Goal: Information Seeking & Learning: Learn about a topic

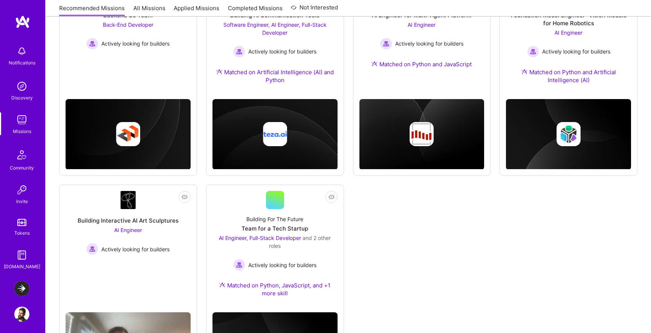
scroll to position [403, 0]
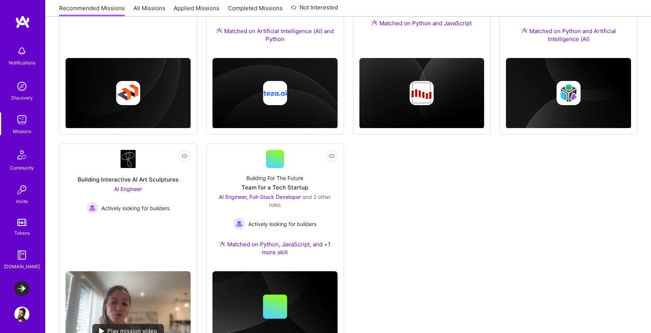
click at [22, 286] on img at bounding box center [21, 288] width 15 height 15
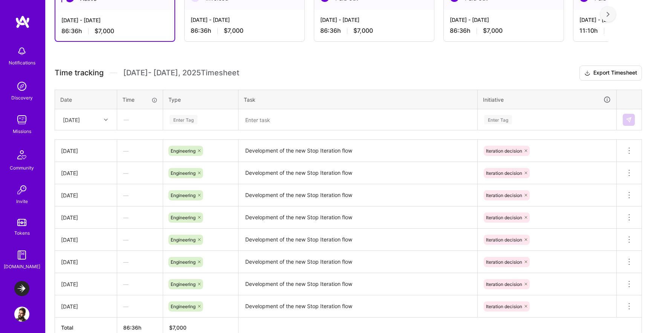
scroll to position [190, 0]
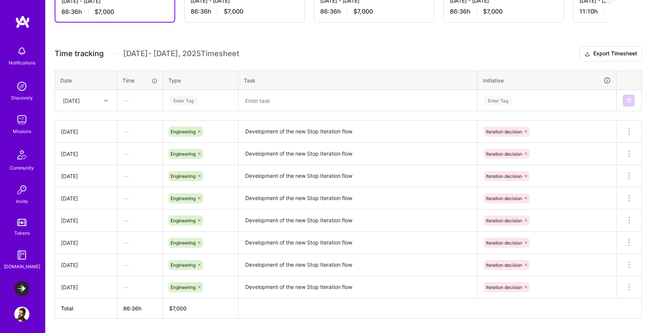
click at [186, 101] on div "Enter Tag" at bounding box center [184, 101] width 28 height 12
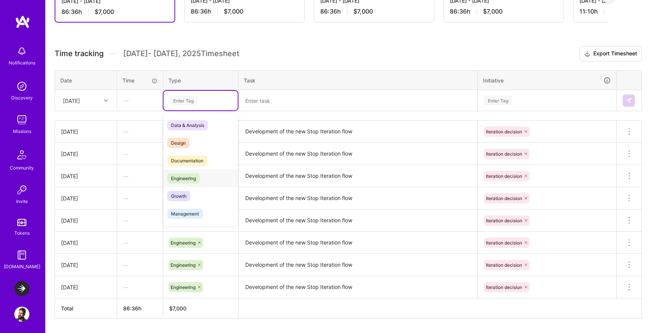
click at [190, 180] on span "Engineering" at bounding box center [183, 178] width 32 height 10
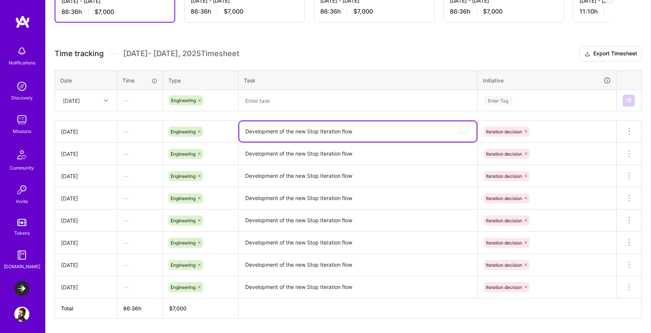
drag, startPoint x: 360, startPoint y: 128, endPoint x: 214, endPoint y: 132, distance: 146.3
click at [214, 132] on tr "[DATE] — Engineering Development of the new Stop Iteration flow Iteration decis…" at bounding box center [348, 132] width 587 height 22
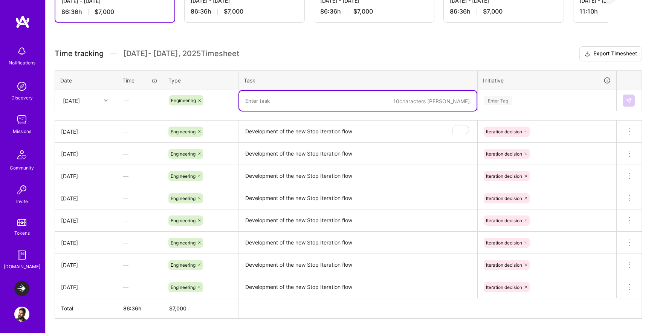
click at [315, 104] on textarea "To enrich screen reader interactions, please activate Accessibility in Grammarl…" at bounding box center [357, 101] width 237 height 20
paste textarea "Development of the new Stop Iteration flow"
type textarea "Development of the new Stop Iteration flow"
click at [500, 100] on div "Enter Tag" at bounding box center [498, 101] width 28 height 12
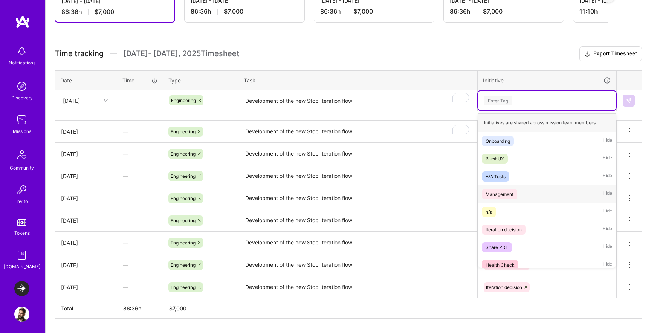
click at [509, 198] on div "Management" at bounding box center [500, 194] width 28 height 8
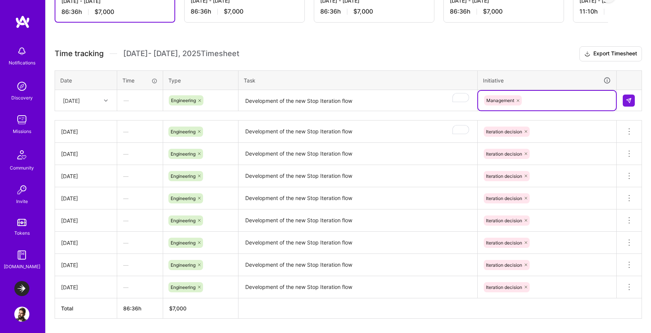
click at [518, 98] on icon at bounding box center [518, 100] width 5 height 5
click at [518, 98] on div "Enter Tag" at bounding box center [547, 100] width 127 height 9
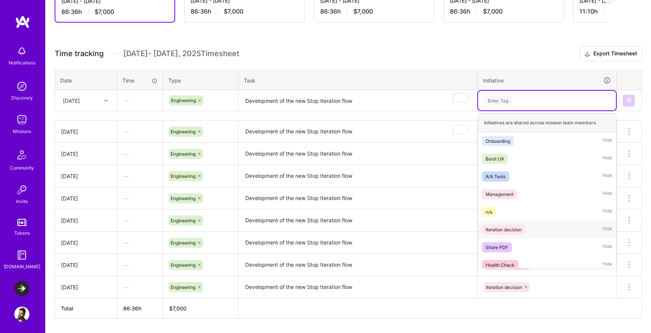
click at [519, 231] on div "Iteration decision" at bounding box center [504, 230] width 36 height 8
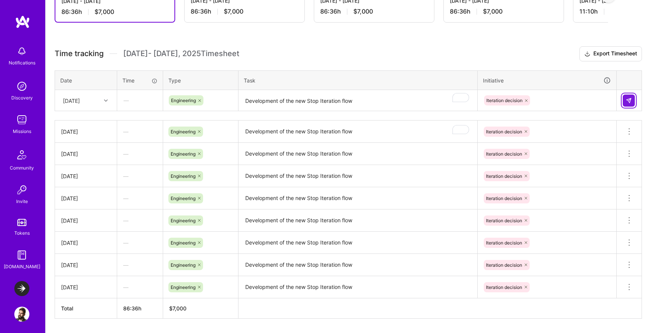
click at [624, 99] on button at bounding box center [629, 101] width 12 height 12
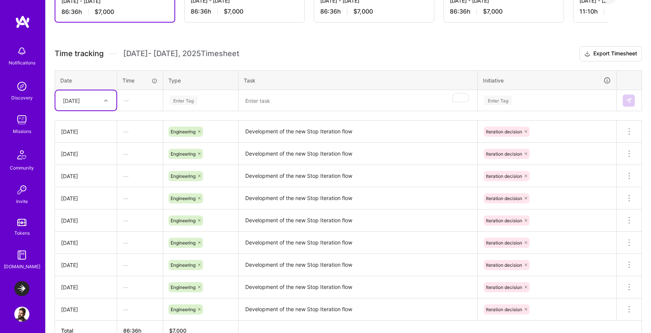
click at [104, 98] on div at bounding box center [107, 101] width 12 height 10
click at [95, 219] on div "[DATE]" at bounding box center [85, 218] width 61 height 14
click at [180, 102] on div "Enter Tag" at bounding box center [184, 101] width 28 height 12
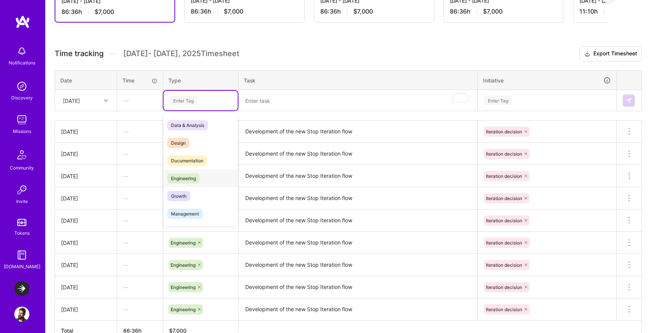
click at [193, 177] on span "Engineering" at bounding box center [183, 178] width 32 height 10
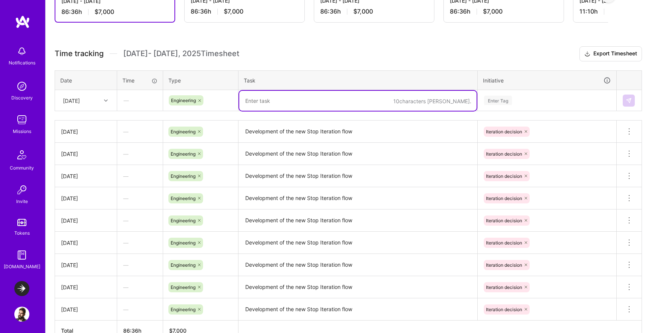
click at [286, 98] on textarea "To enrich screen reader interactions, please activate Accessibility in Grammarl…" at bounding box center [357, 101] width 237 height 20
paste textarea "Development of the new Stop Iteration flow"
type textarea "Development of the new Stop Iteration flow"
click at [530, 98] on div "Enter Tag" at bounding box center [547, 100] width 127 height 9
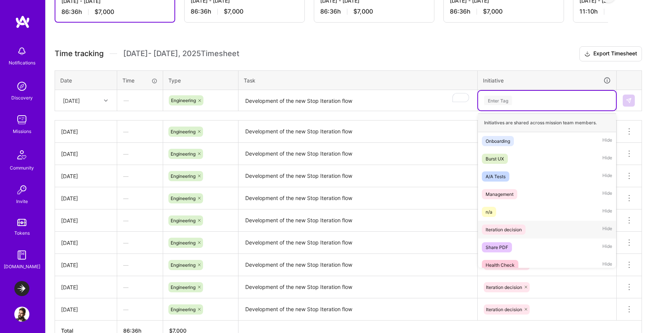
click at [510, 222] on div "Iteration decision Hide" at bounding box center [547, 230] width 138 height 18
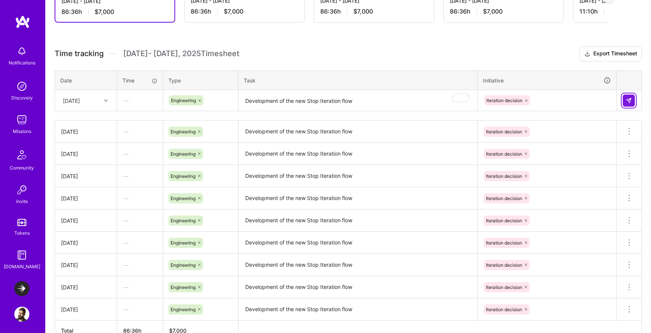
click at [634, 96] on button at bounding box center [629, 101] width 12 height 12
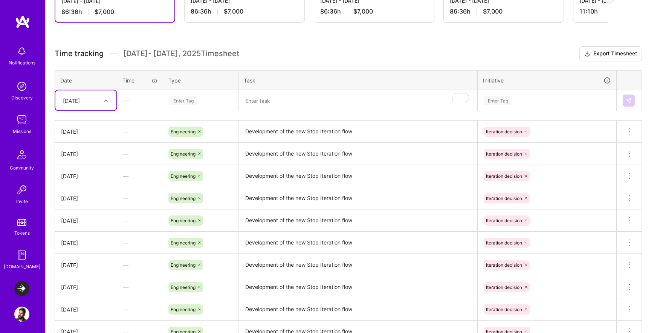
click at [467, 48] on h3 "Time tracking [DATE] - [DATE] Timesheet Export Timesheet" at bounding box center [349, 53] width 588 height 15
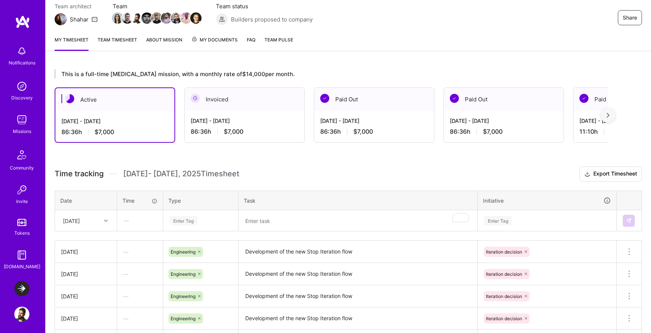
scroll to position [0, 0]
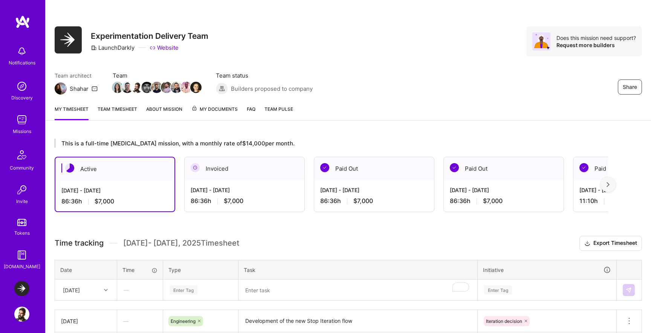
click at [26, 129] on div "Missions" at bounding box center [22, 131] width 18 height 8
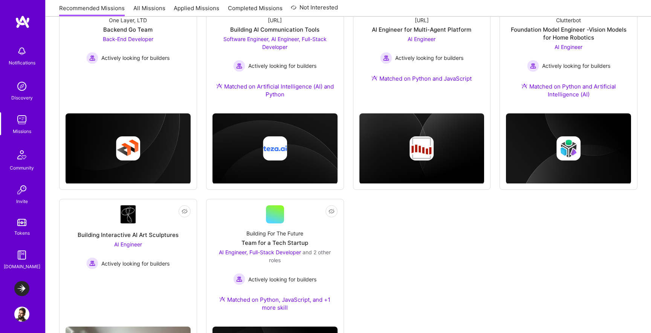
scroll to position [436, 0]
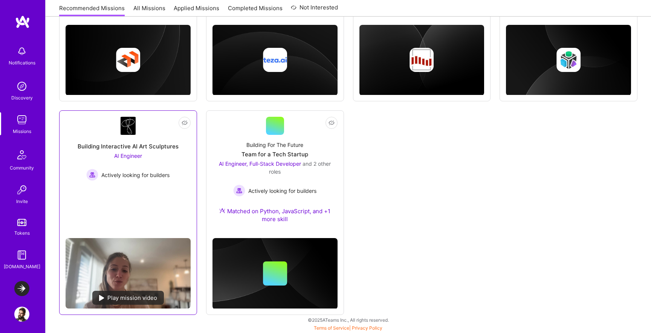
click at [129, 293] on div "Play mission video" at bounding box center [128, 298] width 72 height 14
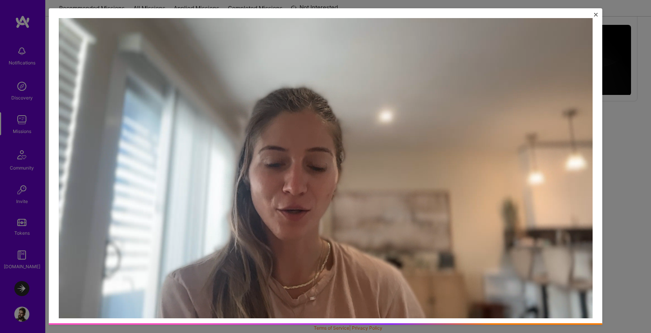
click at [638, 186] on div at bounding box center [325, 166] width 651 height 333
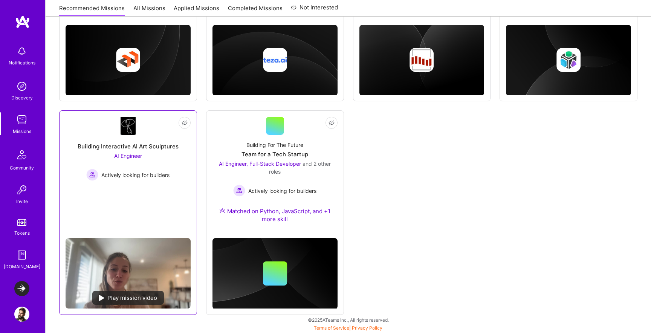
click at [130, 158] on span "AI Engineer" at bounding box center [128, 156] width 28 height 6
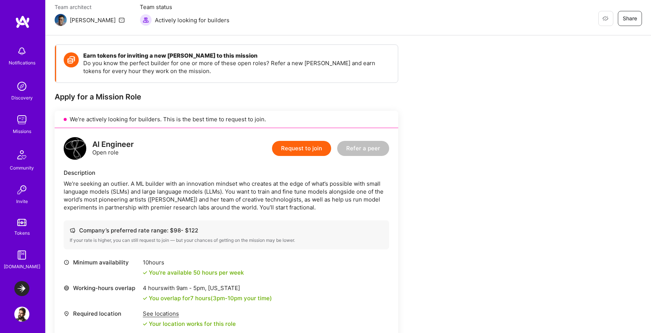
scroll to position [72, 0]
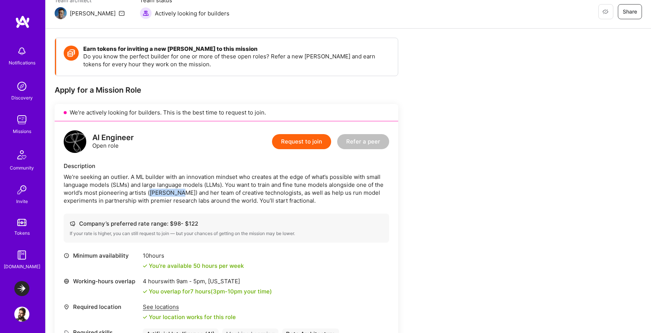
drag, startPoint x: 149, startPoint y: 193, endPoint x: 176, endPoint y: 193, distance: 27.5
click at [177, 193] on div "We’re seeking an outlier. A ML builder with an innovation mindset who creates a…" at bounding box center [227, 189] width 326 height 32
click at [30, 142] on div "Notifications Discovery Missions Community Invite Tokens [DOMAIN_NAME]" at bounding box center [22, 156] width 45 height 228
click at [26, 126] on img at bounding box center [21, 119] width 15 height 15
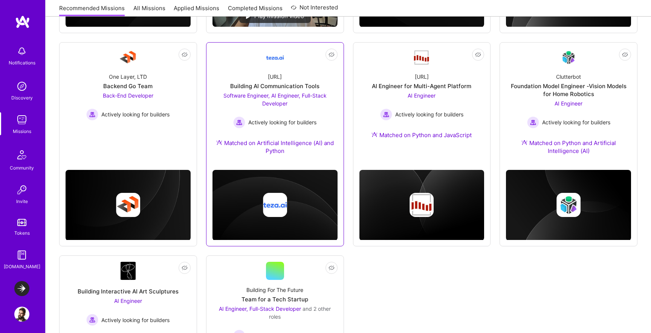
scroll to position [208, 0]
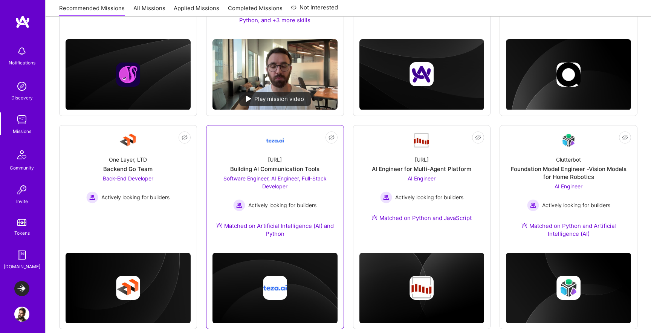
click at [265, 197] on div "Software Engineer, AI Engineer, Full-Stack Developer Actively looking for build…" at bounding box center [275, 193] width 125 height 37
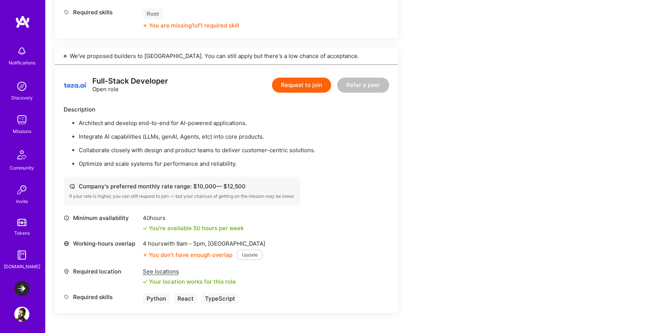
scroll to position [740, 0]
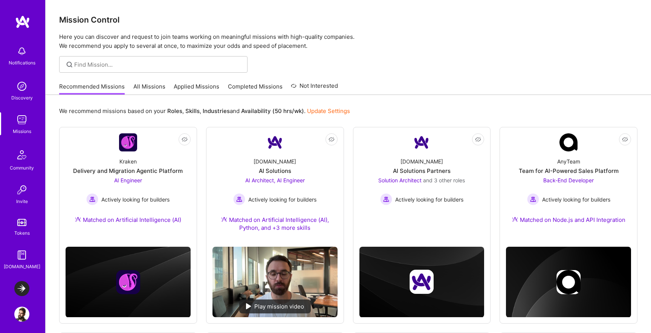
click at [137, 88] on link "All Missions" at bounding box center [149, 89] width 32 height 12
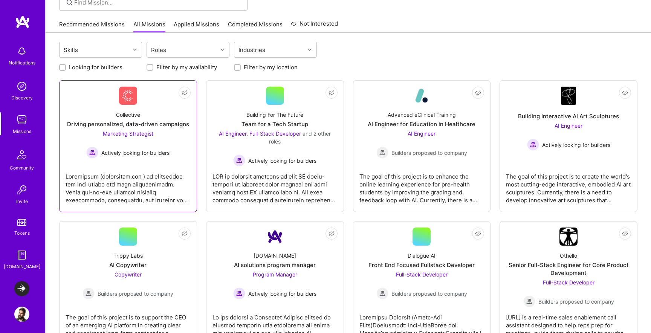
scroll to position [151, 0]
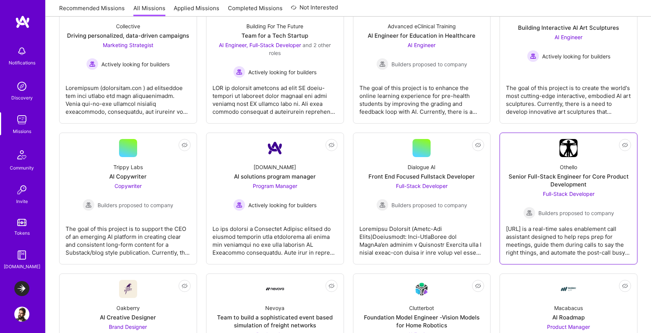
click at [557, 184] on div "Senior Full-Stack Engineer for Core Product Development" at bounding box center [568, 181] width 125 height 16
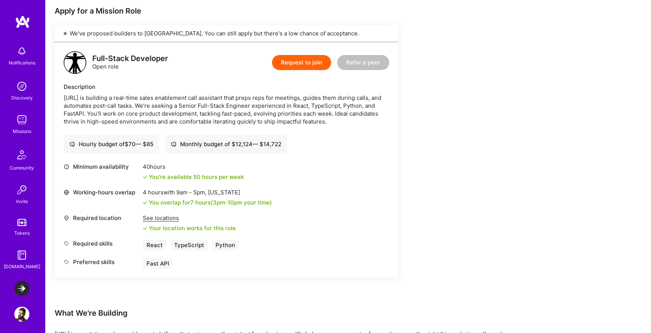
scroll to position [160, 0]
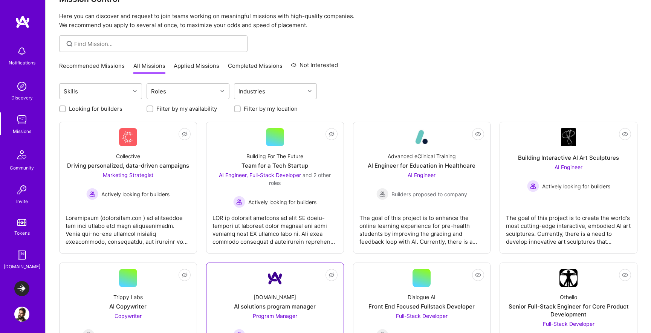
scroll to position [22, 0]
click at [265, 174] on span "AI Engineer, Full-Stack Developer" at bounding box center [260, 174] width 82 height 6
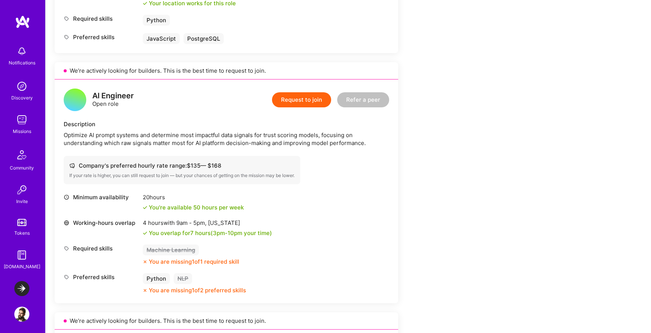
scroll to position [395, 0]
